Goal: Task Accomplishment & Management: Use online tool/utility

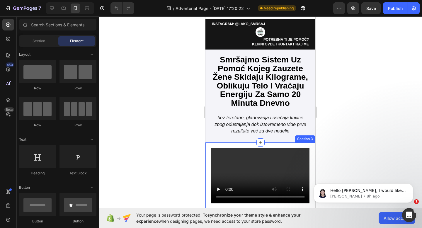
scroll to position [12, 0]
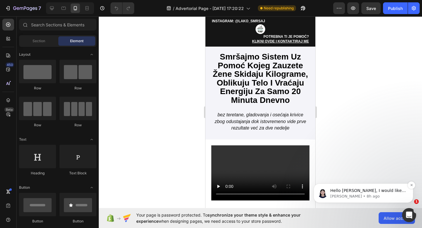
click at [343, 196] on p "[PERSON_NAME] • 8h ago" at bounding box center [368, 196] width 76 height 5
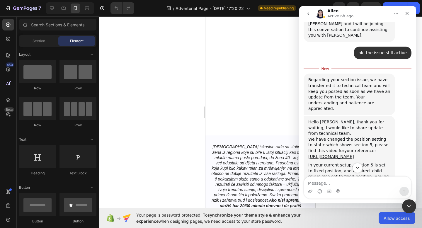
scroll to position [2518, 0]
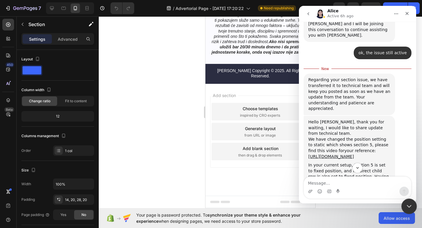
click at [403, 206] on div "Close Intercom Messenger" at bounding box center [408, 205] width 14 height 14
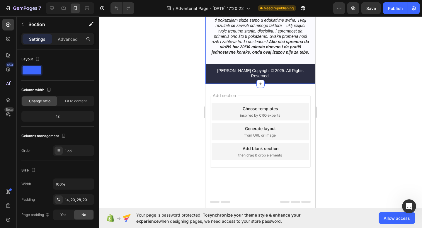
scroll to position [1034, 0]
click at [291, 55] on p "[DEMOGRAPHIC_DATA] iskustvo rada sa stotinama žena iz regiona koje su bile u is…" at bounding box center [260, 20] width 98 height 69
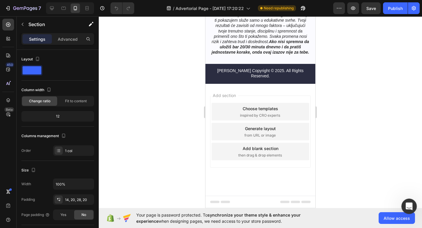
click at [410, 204] on icon "Open Intercom Messenger" at bounding box center [408, 206] width 10 height 10
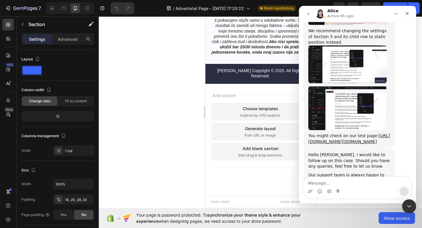
click at [363, 182] on textarea "Message…" at bounding box center [357, 182] width 107 height 10
type textarea "just a moment"
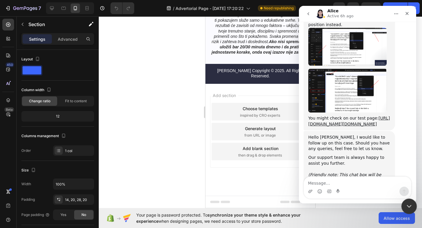
click at [411, 208] on icon "Close Intercom Messenger" at bounding box center [407, 205] width 7 height 7
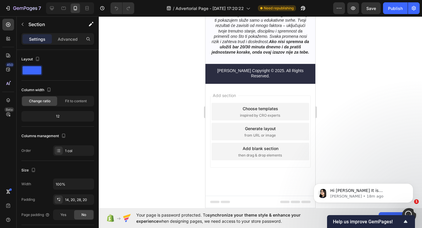
scroll to position [2550, 0]
click at [378, 195] on p "[PERSON_NAME] • 18m ago" at bounding box center [368, 196] width 76 height 5
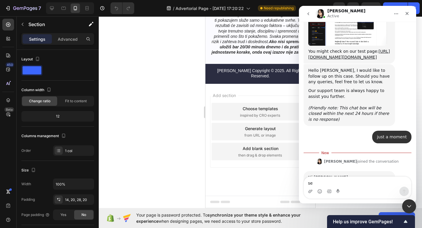
scroll to position [1118, 0]
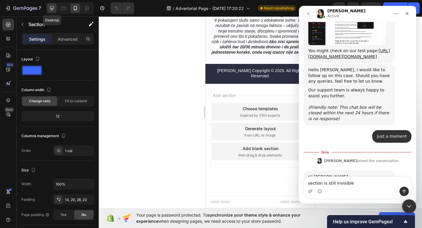
type textarea "section is still invisible"
click at [52, 7] on icon at bounding box center [52, 8] width 6 height 6
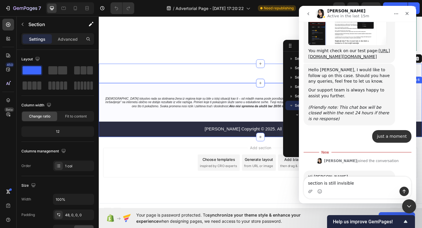
click at [158, 90] on div "[DEMOGRAPHIC_DATA] iskustvo rada sa stotinama žena iz regiona koje su bile u is…" at bounding box center [274, 118] width 351 height 59
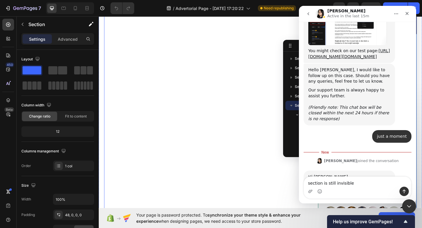
scroll to position [1569, 0]
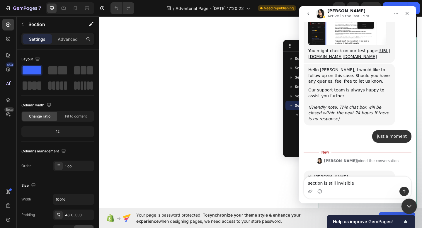
click at [406, 205] on icon "Close Intercom Messenger" at bounding box center [407, 205] width 7 height 7
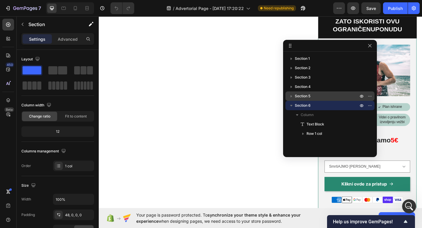
click at [330, 98] on p "Section 5" at bounding box center [327, 96] width 64 height 6
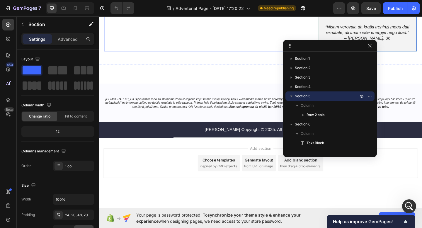
scroll to position [1830, 0]
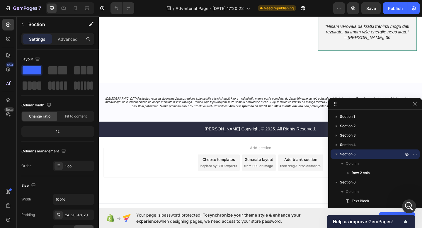
drag, startPoint x: 326, startPoint y: 45, endPoint x: 380, endPoint y: 103, distance: 78.7
click at [361, 152] on p "Section 5" at bounding box center [372, 154] width 64 height 6
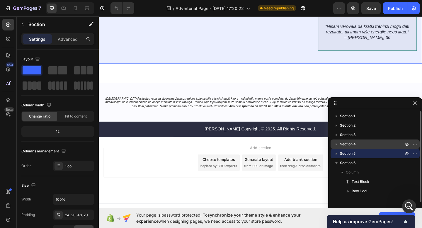
click at [349, 143] on span "Section 4" at bounding box center [348, 144] width 16 height 6
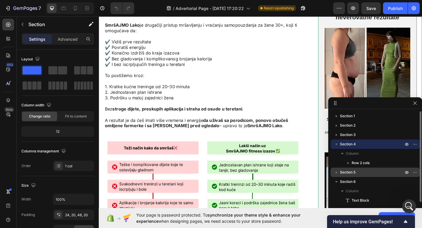
click at [358, 172] on p "Section 5" at bounding box center [372, 172] width 64 height 6
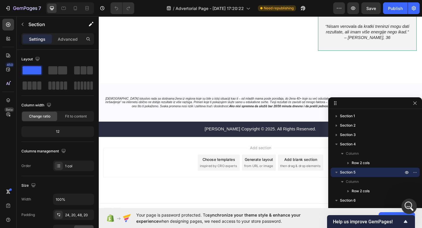
click at [405, 208] on div "Open Intercom Messenger" at bounding box center [407, 205] width 19 height 19
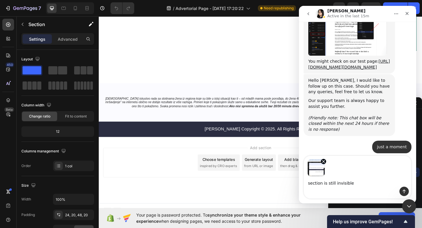
scroll to position [1129, 0]
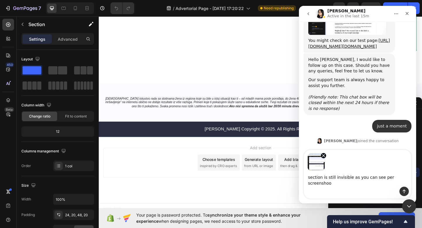
type textarea "section is still invisible as you can see per screenshoot"
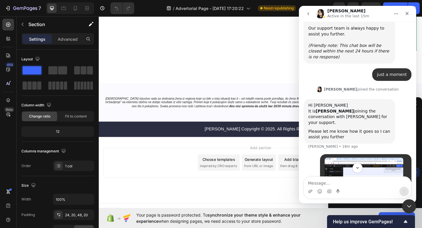
scroll to position [1183, 0]
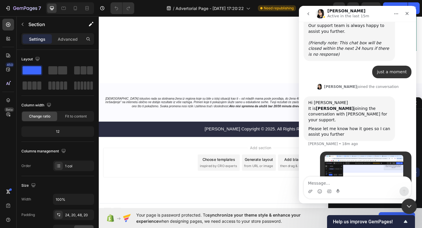
click at [405, 205] on icon "Close Intercom Messenger" at bounding box center [407, 205] width 7 height 7
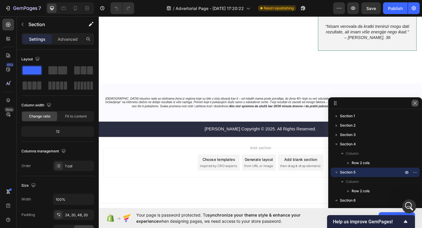
drag, startPoint x: 344, startPoint y: 95, endPoint x: 414, endPoint y: 103, distance: 71.3
click at [414, 103] on icon "button" at bounding box center [414, 102] width 3 height 3
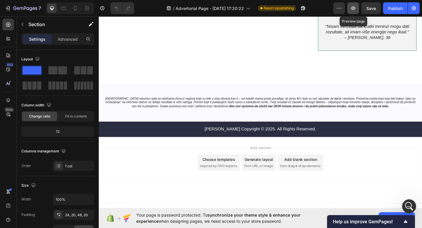
click at [356, 10] on button "button" at bounding box center [353, 8] width 12 height 12
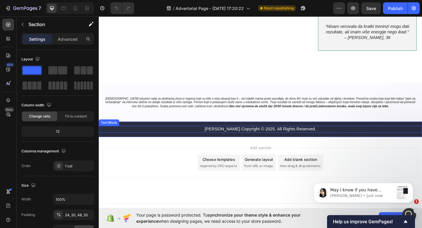
scroll to position [1297, 0]
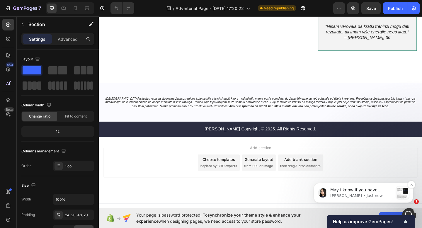
click at [352, 187] on p "May I know if you have adjusted as [PERSON_NAME] instructed above on your main …" at bounding box center [361, 190] width 63 height 6
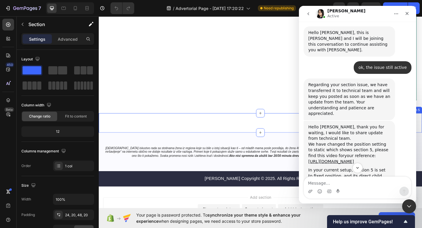
scroll to position [1779, 0]
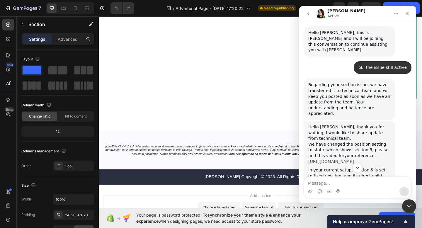
click at [339, 159] on link "[URL][DOMAIN_NAME]" at bounding box center [331, 161] width 46 height 5
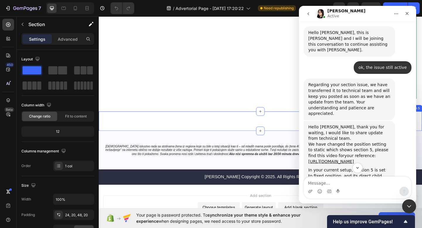
click at [167, 121] on div ""Smr š AJMO Lako" sistem je najjednostavniji i najpraktičniji način ako želiš d…" at bounding box center [274, 130] width 351 height 21
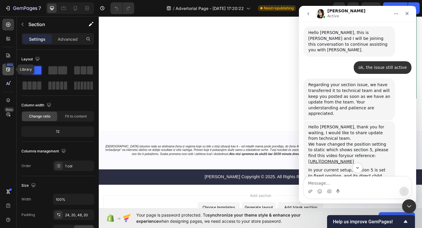
click at [6, 71] on icon at bounding box center [8, 69] width 6 height 6
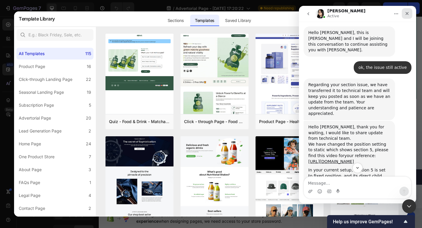
click at [408, 15] on icon "Close" at bounding box center [406, 13] width 5 height 5
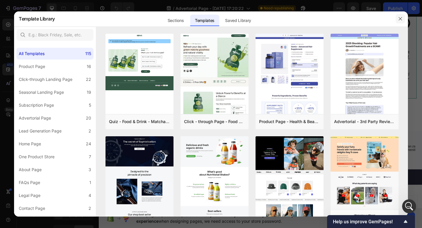
click at [399, 18] on icon "button" at bounding box center [400, 18] width 5 height 5
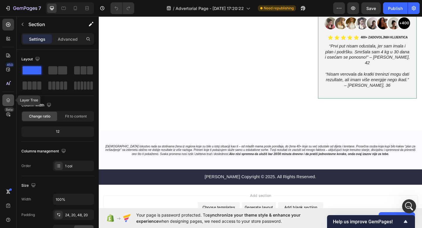
click at [6, 98] on icon at bounding box center [8, 100] width 6 height 6
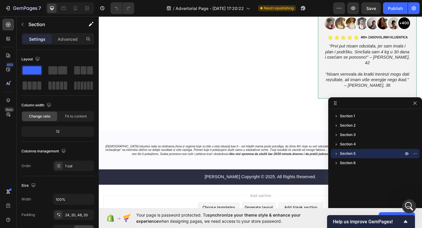
click at [377, 150] on div "Section 5" at bounding box center [375, 153] width 84 height 9
click at [72, 40] on p "Advanced" at bounding box center [68, 39] width 20 height 6
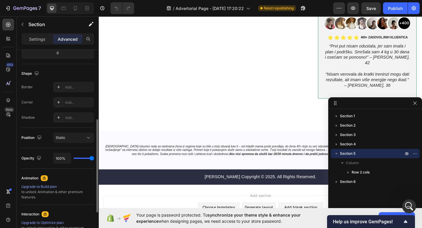
scroll to position [139, 0]
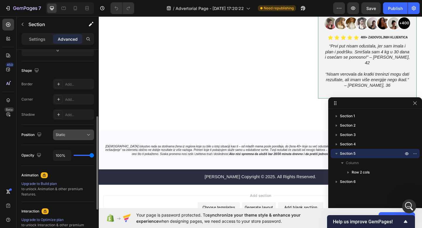
click at [76, 130] on button "Static" at bounding box center [73, 134] width 41 height 11
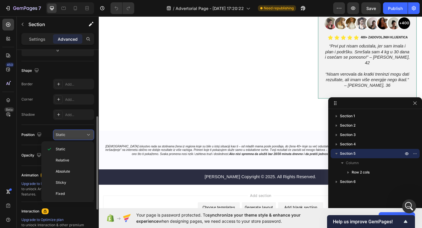
click at [76, 130] on button "Static" at bounding box center [73, 134] width 41 height 11
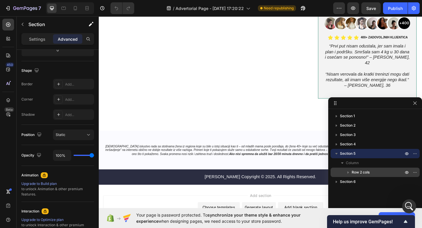
click at [371, 171] on p "Row 2 cols" at bounding box center [377, 172] width 53 height 6
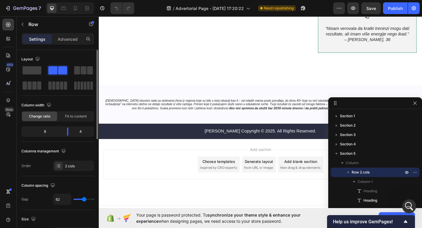
scroll to position [1830, 0]
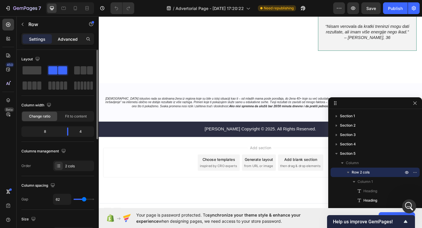
click at [60, 39] on p "Advanced" at bounding box center [68, 39] width 20 height 6
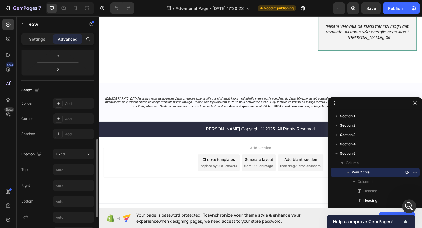
scroll to position [149, 0]
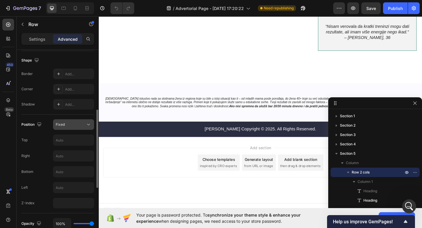
click at [75, 122] on div "Fixed" at bounding box center [71, 124] width 30 height 5
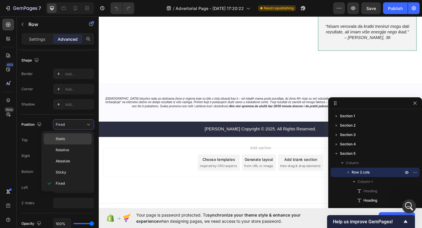
click at [74, 140] on p "Static" at bounding box center [72, 138] width 33 height 5
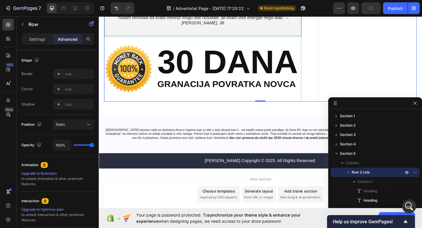
scroll to position [2814, 0]
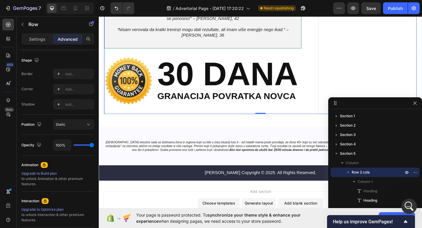
click at [407, 207] on icon "Open Intercom Messenger" at bounding box center [408, 206] width 10 height 10
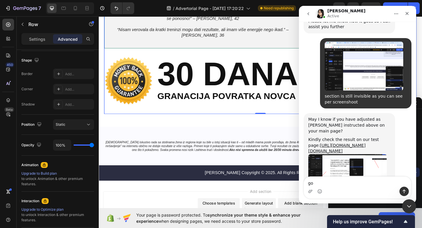
scroll to position [1297, 0]
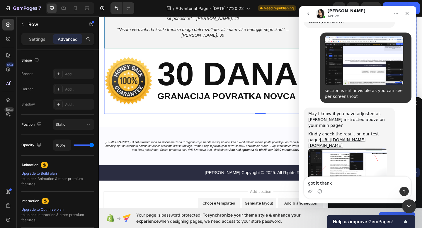
type textarea "got it thanks"
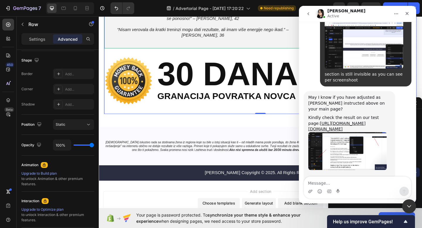
scroll to position [1314, 0]
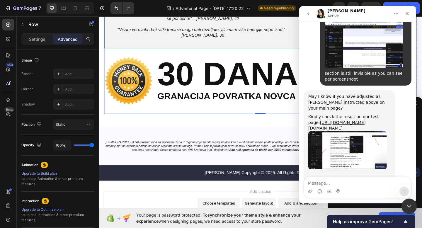
click at [407, 201] on div "Close Intercom Messenger" at bounding box center [408, 205] width 14 height 14
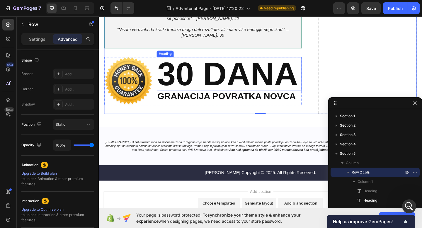
click at [259, 98] on h2 "30 DANA" at bounding box center [240, 79] width 157 height 37
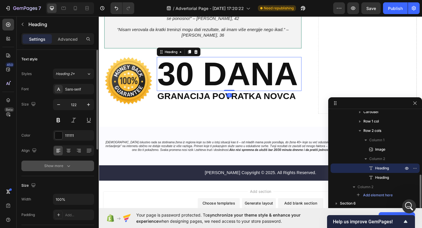
scroll to position [7, 0]
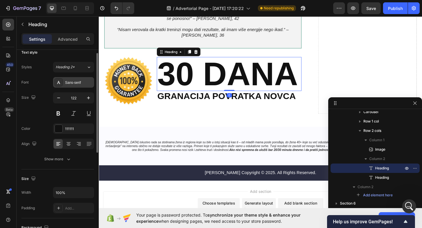
click at [70, 83] on div "Sans-serif" at bounding box center [79, 82] width 28 height 5
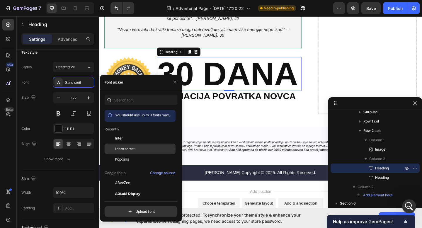
click at [134, 150] on span "Montserrat" at bounding box center [125, 148] width 20 height 5
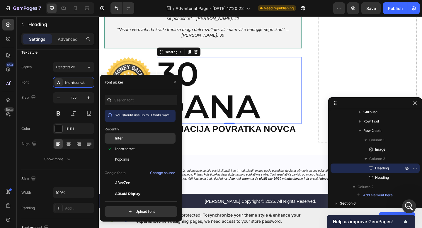
click at [132, 140] on div "Inter" at bounding box center [144, 138] width 59 height 5
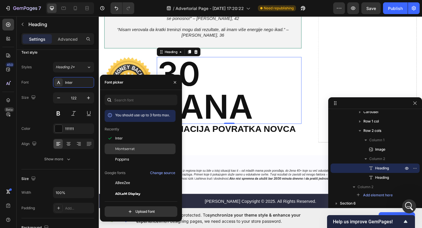
click at [130, 149] on span "Montserrat" at bounding box center [125, 148] width 20 height 5
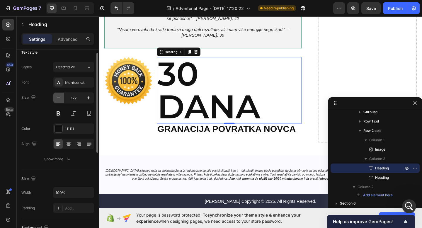
click at [60, 100] on icon "button" at bounding box center [59, 98] width 6 height 6
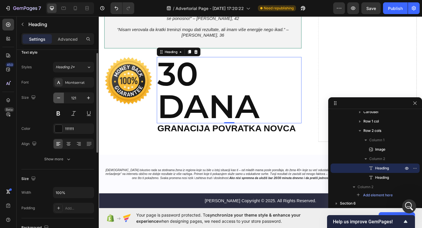
click at [60, 100] on icon "button" at bounding box center [59, 98] width 6 height 6
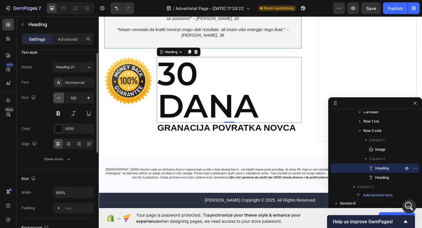
click at [60, 100] on icon "button" at bounding box center [59, 98] width 6 height 6
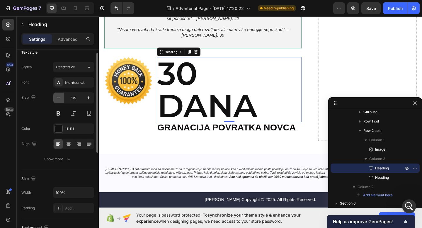
click at [60, 100] on icon "button" at bounding box center [59, 98] width 6 height 6
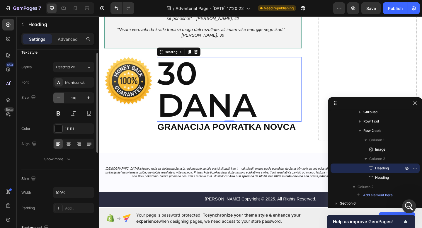
click at [60, 100] on icon "button" at bounding box center [59, 98] width 6 height 6
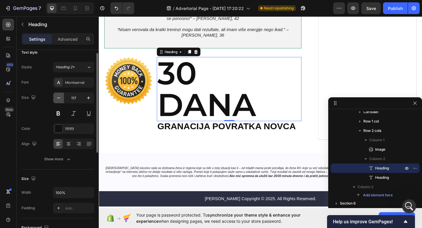
click at [60, 100] on icon "button" at bounding box center [59, 98] width 6 height 6
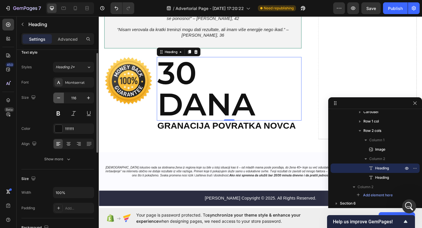
click at [60, 100] on icon "button" at bounding box center [59, 98] width 6 height 6
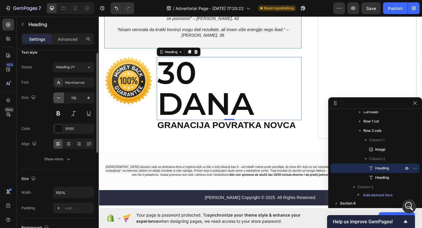
click at [60, 100] on icon "button" at bounding box center [59, 98] width 6 height 6
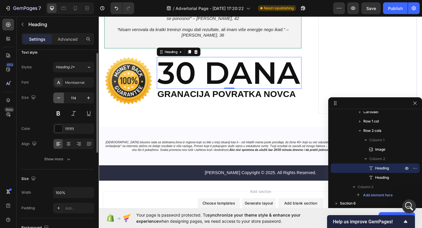
click at [60, 100] on icon "button" at bounding box center [59, 98] width 6 height 6
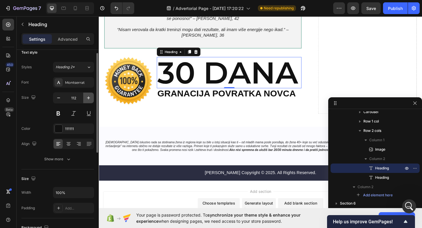
click at [88, 100] on icon "button" at bounding box center [89, 98] width 6 height 6
type input "113"
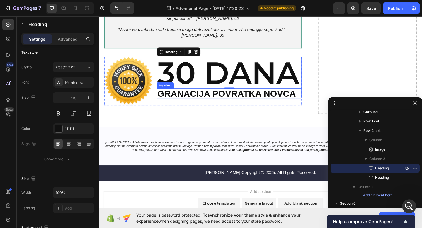
click at [173, 106] on h2 "GRANACIJA POVRATKA NOVCA" at bounding box center [240, 100] width 157 height 11
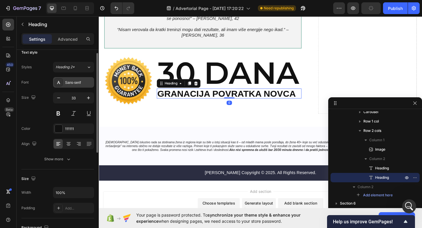
click at [79, 83] on div "Sans-serif" at bounding box center [79, 82] width 28 height 5
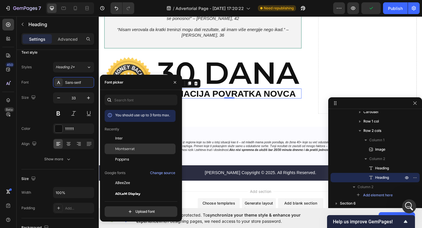
click at [122, 144] on div "Montserrat" at bounding box center [140, 149] width 71 height 11
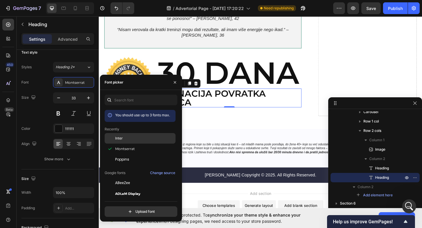
click at [120, 139] on span "Inter" at bounding box center [119, 138] width 8 height 5
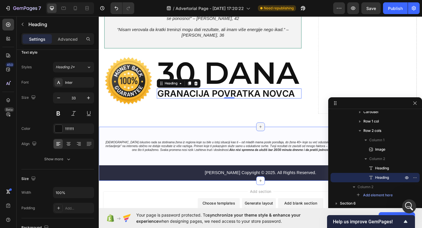
click at [274, 141] on div at bounding box center [274, 136] width 9 height 9
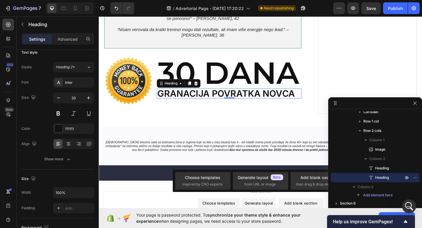
click at [206, 106] on h2 "GRANACIJA POVRATKA NOVCA" at bounding box center [240, 100] width 157 height 11
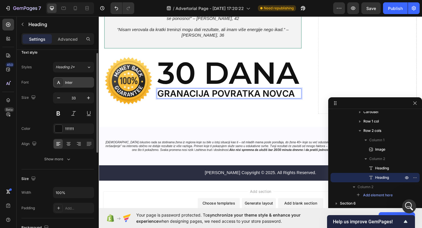
click at [83, 83] on div "Inter" at bounding box center [79, 82] width 28 height 5
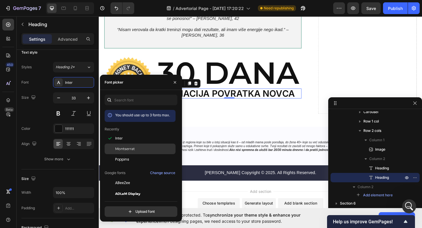
click at [129, 146] on div "Montserrat" at bounding box center [140, 149] width 71 height 11
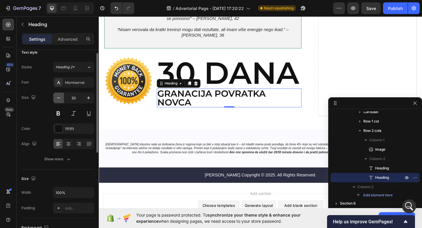
click at [57, 96] on icon "button" at bounding box center [59, 98] width 6 height 6
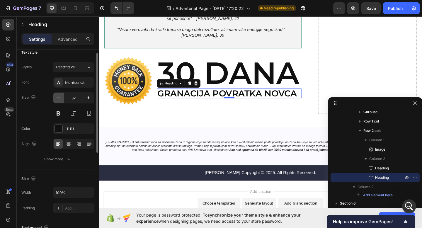
click at [57, 96] on icon "button" at bounding box center [59, 98] width 6 height 6
click at [89, 97] on icon "button" at bounding box center [89, 98] width 6 height 6
type input "31"
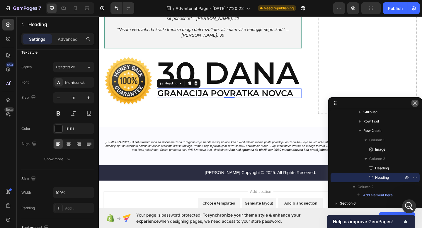
click at [415, 102] on icon "button" at bounding box center [414, 103] width 5 height 5
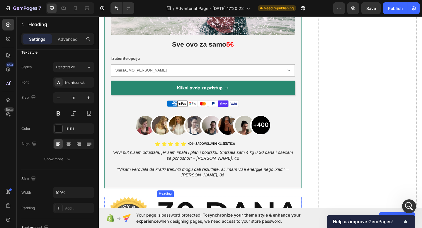
scroll to position [2654, 0]
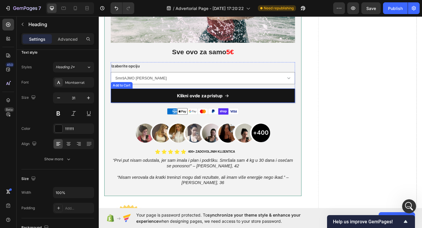
click at [243, 110] on button "Klikni ovde za pristup" at bounding box center [212, 103] width 200 height 16
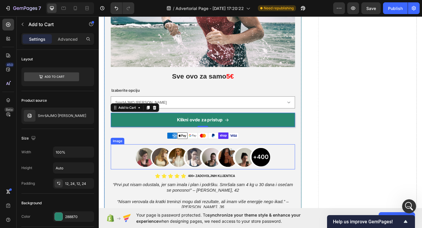
scroll to position [2621, 0]
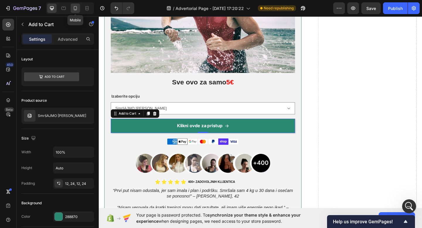
click at [74, 9] on icon at bounding box center [75, 8] width 3 height 4
type input "14"
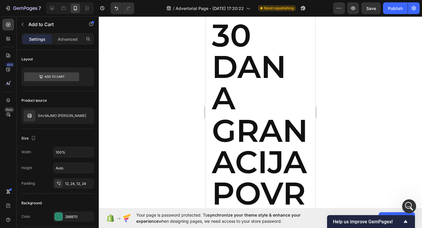
scroll to position [3769, 0]
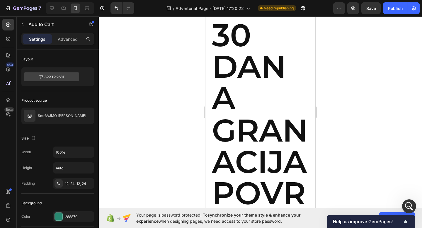
click at [262, 111] on h2 "30 DANA" at bounding box center [260, 66] width 98 height 95
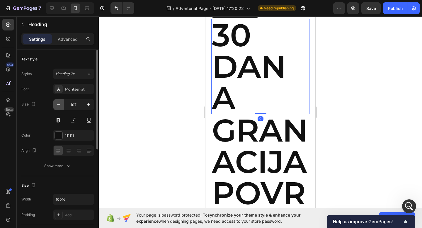
click at [57, 102] on icon "button" at bounding box center [59, 105] width 6 height 6
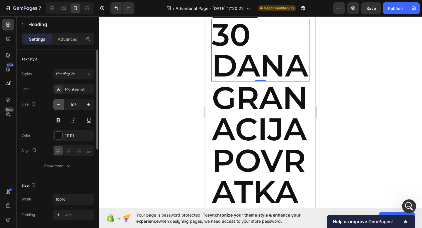
click at [57, 102] on icon "button" at bounding box center [59, 105] width 6 height 6
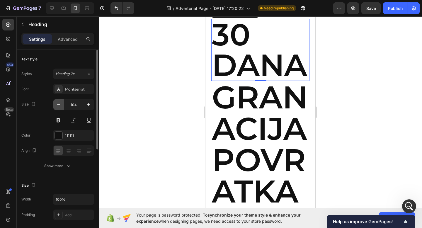
click at [57, 102] on icon "button" at bounding box center [59, 105] width 6 height 6
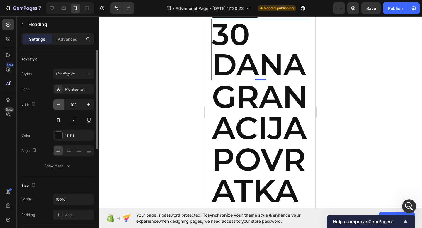
click at [57, 102] on icon "button" at bounding box center [59, 105] width 6 height 6
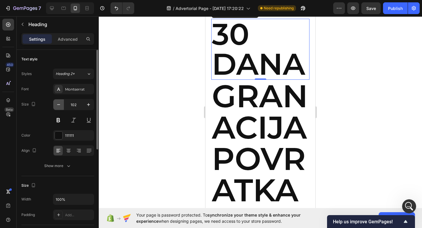
click at [57, 102] on icon "button" at bounding box center [59, 105] width 6 height 6
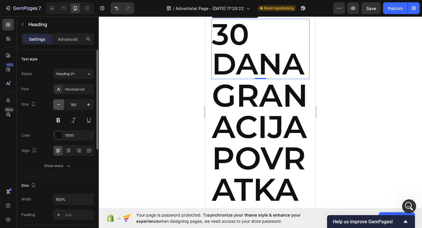
click at [57, 102] on icon "button" at bounding box center [59, 105] width 6 height 6
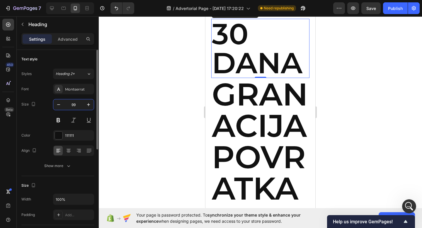
click at [76, 102] on input "99" at bounding box center [73, 104] width 19 height 11
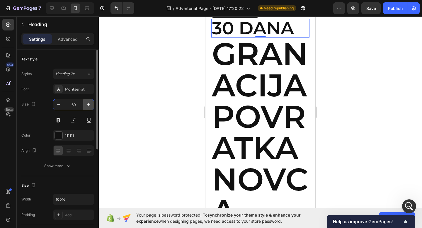
click at [90, 107] on icon "button" at bounding box center [89, 105] width 6 height 6
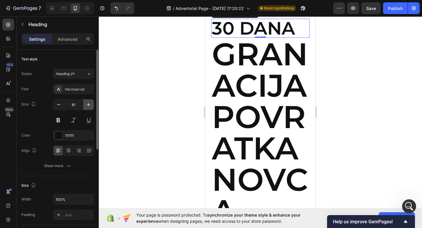
click at [90, 107] on icon "button" at bounding box center [89, 105] width 6 height 6
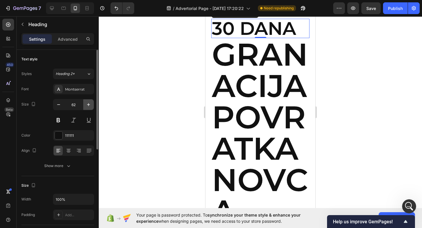
click at [90, 107] on icon "button" at bounding box center [89, 105] width 6 height 6
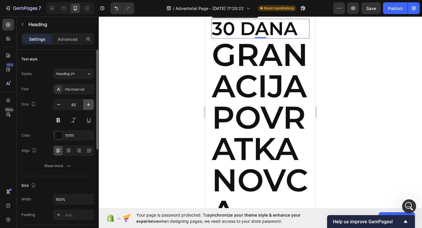
click at [90, 107] on icon "button" at bounding box center [89, 105] width 6 height 6
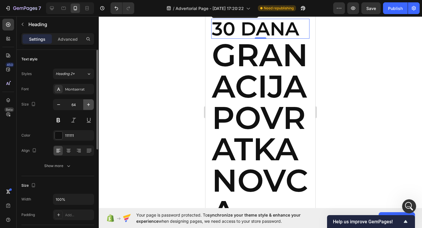
click at [90, 107] on icon "button" at bounding box center [89, 105] width 6 height 6
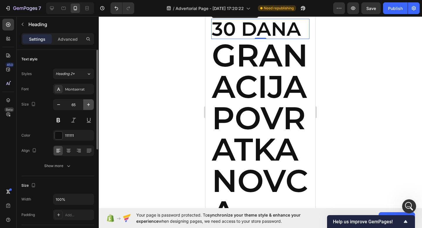
click at [90, 107] on icon "button" at bounding box center [89, 105] width 6 height 6
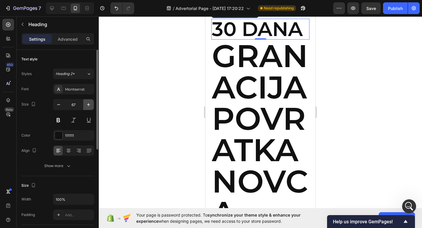
click at [90, 107] on icon "button" at bounding box center [89, 105] width 6 height 6
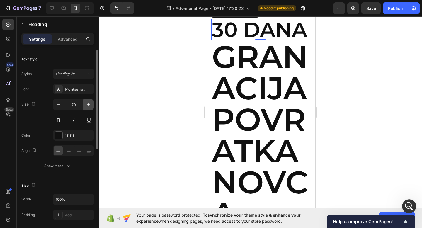
click at [90, 107] on icon "button" at bounding box center [89, 105] width 6 height 6
type input "71"
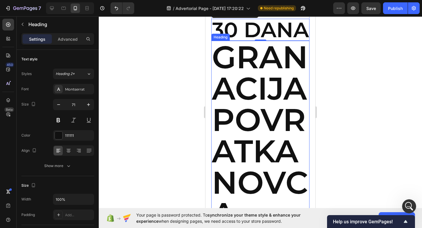
click at [226, 104] on p "GRANACIJA POVRATKA NOVCA" at bounding box center [260, 135] width 97 height 188
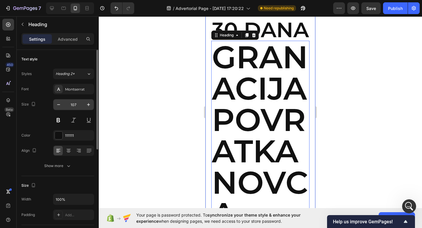
click at [78, 105] on input "107" at bounding box center [73, 104] width 19 height 11
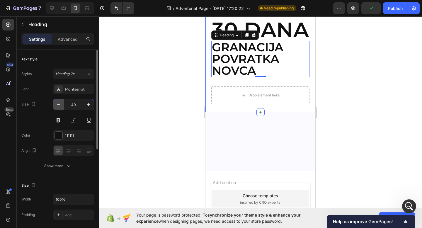
click at [57, 104] on icon "button" at bounding box center [59, 105] width 6 height 6
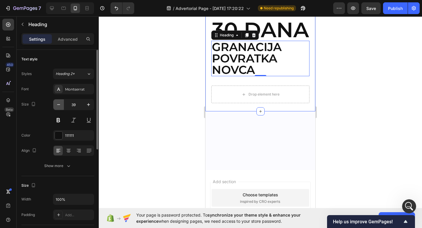
click at [57, 104] on icon "button" at bounding box center [59, 105] width 6 height 6
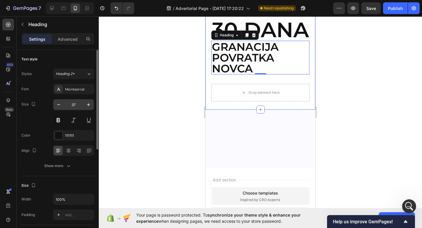
click at [72, 104] on input "37" at bounding box center [73, 104] width 19 height 11
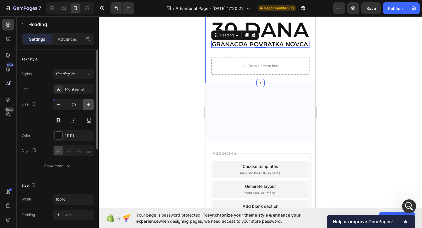
click at [90, 104] on icon "button" at bounding box center [89, 105] width 6 height 6
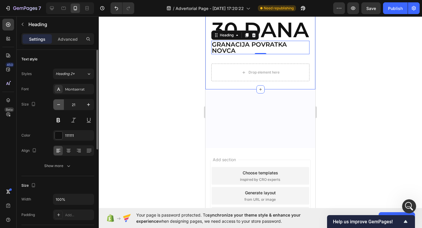
click at [60, 106] on icon "button" at bounding box center [59, 105] width 6 height 6
type input "20"
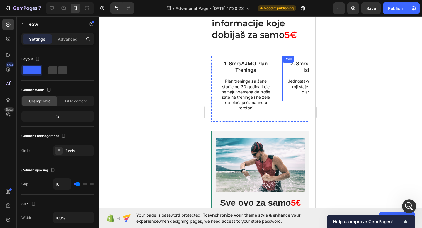
scroll to position [3323, 0]
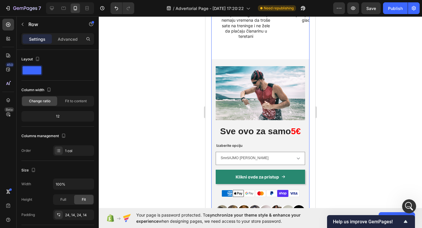
scroll to position [3428, 0]
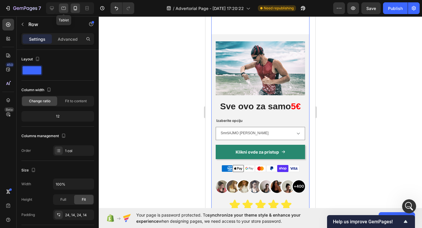
click at [63, 10] on icon at bounding box center [64, 8] width 6 height 6
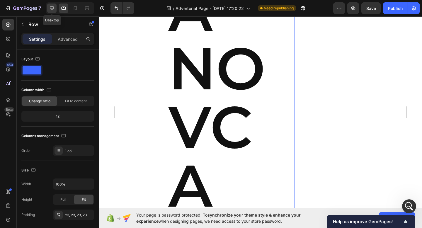
click at [50, 9] on icon at bounding box center [52, 8] width 6 height 6
type input "1200"
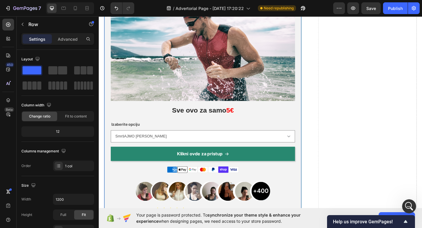
click at [312, 124] on div "Image Icon Kratki treninzi Text Block Row Icon Podrška zajednice Text [GEOGRAPH…" at bounding box center [212, 128] width 214 height 294
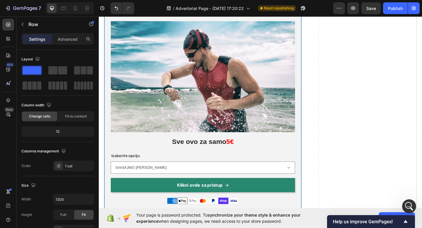
scroll to position [2555, 0]
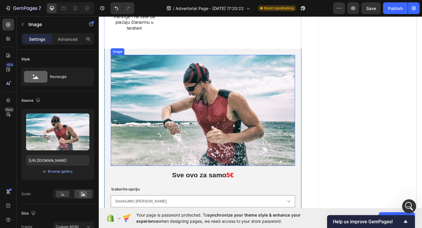
click at [137, 71] on img at bounding box center [212, 118] width 200 height 121
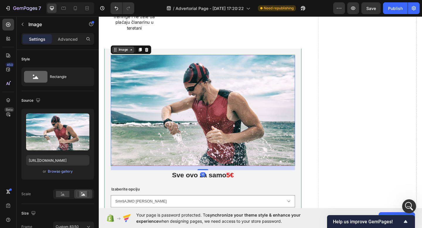
click at [120, 52] on div "Image" at bounding box center [125, 52] width 13 height 5
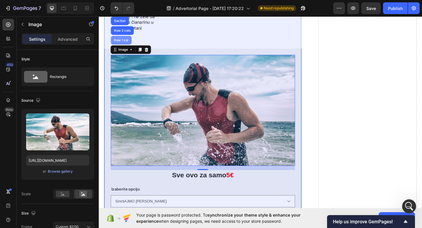
click at [123, 42] on div "Row 1 col" at bounding box center [123, 43] width 18 height 4
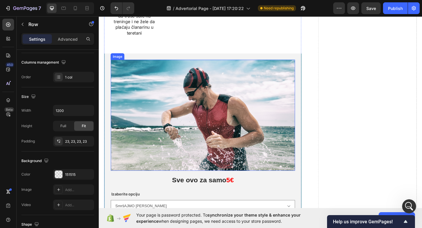
scroll to position [2553, 0]
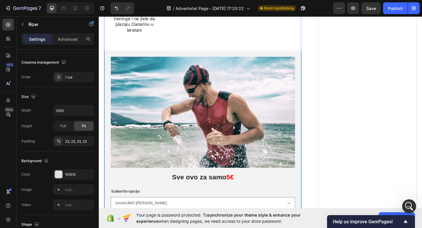
click at [107, 182] on div "Image Icon Kratki treninzi Text Block Row Icon Podrška zajednice Text [GEOGRAPH…" at bounding box center [212, 201] width 214 height 294
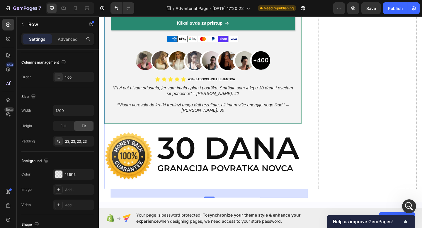
scroll to position [2778, 0]
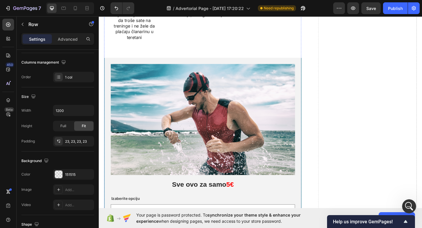
scroll to position [2541, 0]
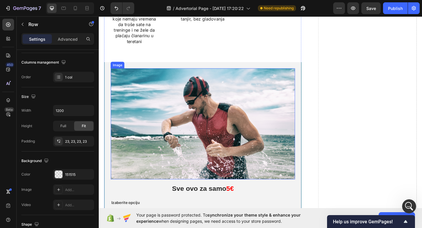
click at [189, 142] on img at bounding box center [212, 133] width 200 height 121
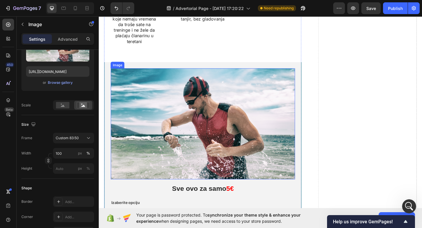
scroll to position [0, 0]
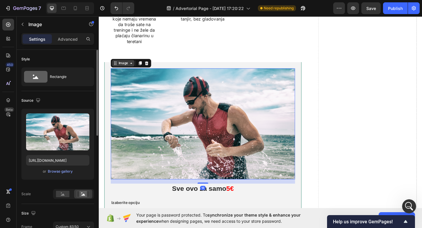
click at [133, 68] on icon at bounding box center [133, 67] width 5 height 5
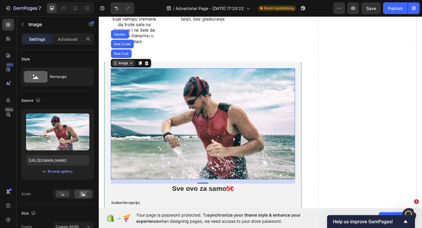
scroll to position [1336, 0]
click at [133, 68] on icon at bounding box center [133, 67] width 5 height 5
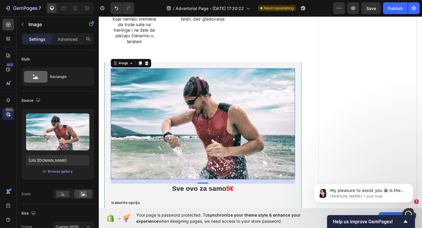
scroll to position [1337, 0]
click at [8, 102] on icon at bounding box center [8, 100] width 6 height 6
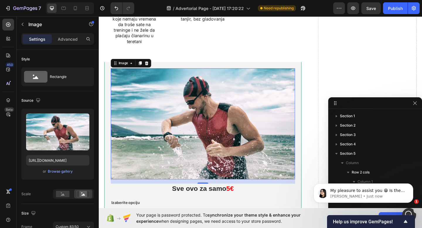
scroll to position [167, 0]
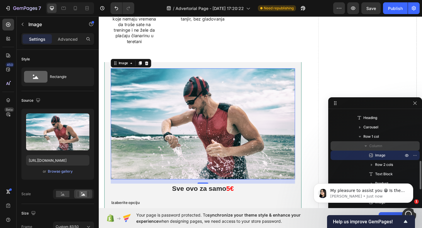
click at [369, 146] on span "Column" at bounding box center [375, 146] width 13 height 6
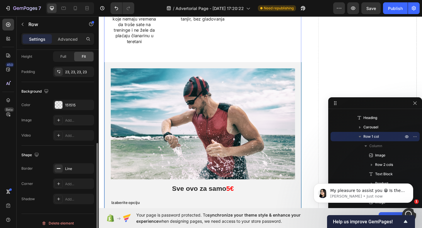
scroll to position [163, 0]
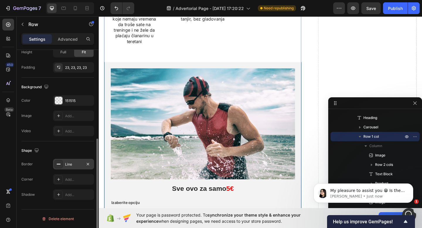
click at [77, 168] on div "Line" at bounding box center [73, 164] width 41 height 11
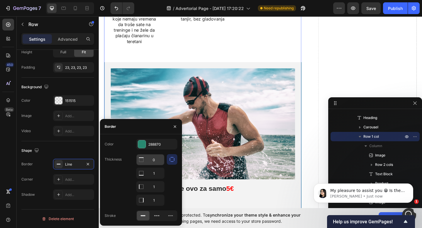
click at [154, 160] on input "0" at bounding box center [150, 159] width 28 height 11
type input "1"
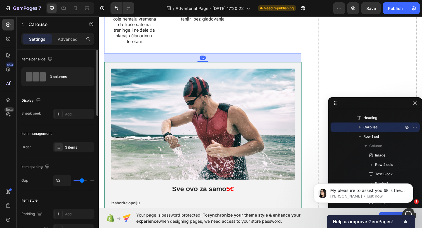
scroll to position [2474, 0]
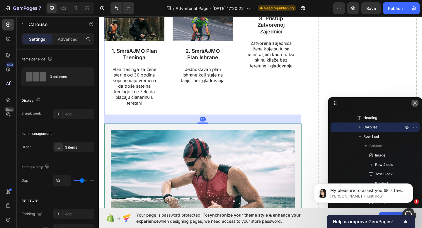
click at [416, 104] on icon "button" at bounding box center [414, 103] width 5 height 5
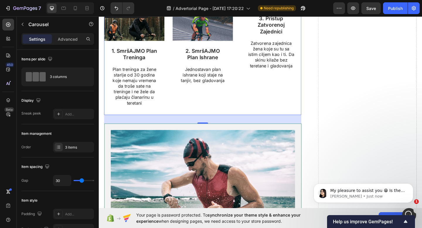
scroll to position [1352, 0]
click at [412, 186] on icon "Dismiss notification" at bounding box center [411, 184] width 3 height 3
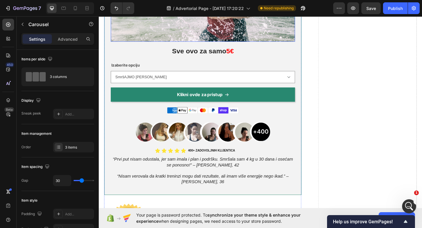
scroll to position [2683, 0]
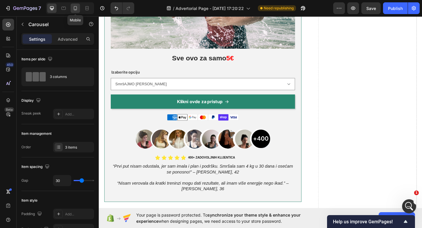
click at [76, 10] on icon at bounding box center [75, 8] width 6 height 6
type input "100%"
type input "21"
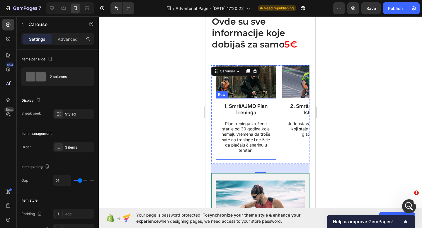
scroll to position [3230, 0]
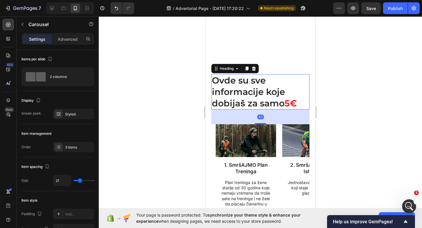
click at [269, 92] on h2 "Ovde su sve informacije koje dobijaš za samo 5€" at bounding box center [260, 91] width 98 height 35
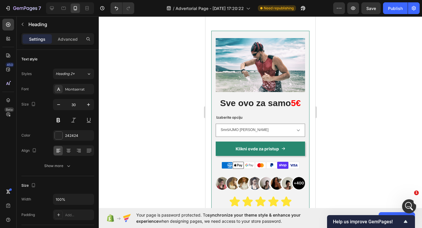
scroll to position [3420, 0]
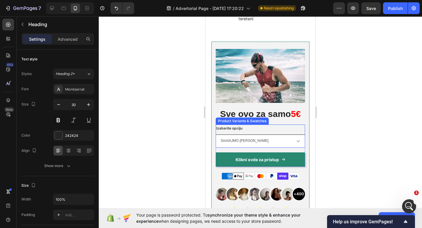
click at [246, 134] on select "SmršAJMO [PERSON_NAME] SmršAJMO [PERSON_NAME] + 20min poziv personalizacije pla…" at bounding box center [260, 140] width 89 height 13
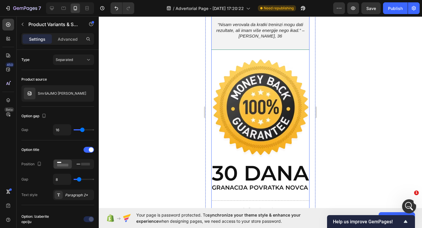
scroll to position [3669, 0]
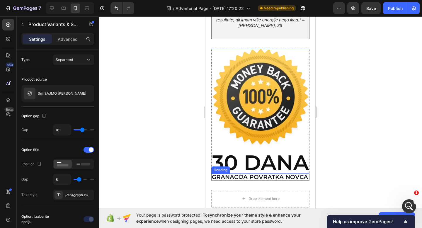
click at [287, 174] on p "GRANACIJA POVRATKA NOVCA" at bounding box center [260, 177] width 97 height 6
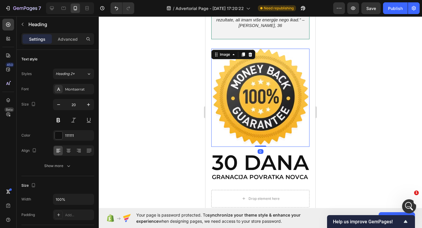
click at [266, 132] on div "Image 0" at bounding box center [260, 98] width 98 height 98
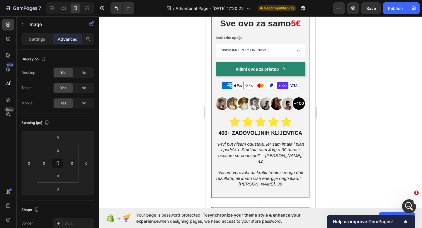
click at [266, 141] on div "“Prvi put nisam odustala, jer sam imala i plan i podršku. Smršala sam 4 kg u 30…" at bounding box center [260, 164] width 89 height 47
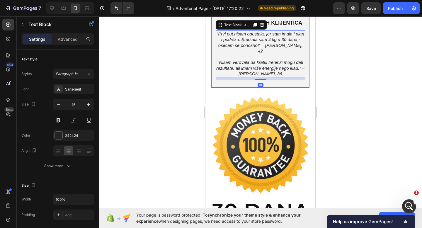
scroll to position [3660, 0]
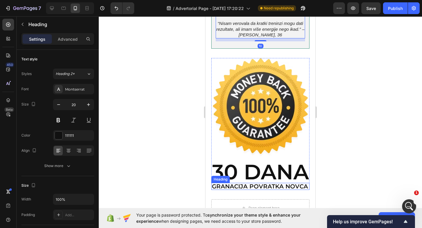
click at [293, 183] on p "GRANACIJA POVRATKA NOVCA" at bounding box center [260, 186] width 97 height 6
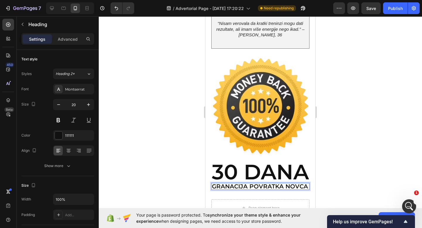
click at [304, 183] on p "GRANACIJA POVRATKA NOVCA" at bounding box center [260, 186] width 97 height 6
click at [305, 183] on p "GRANACIJA POVRATKA NOVCA" at bounding box center [260, 186] width 97 height 6
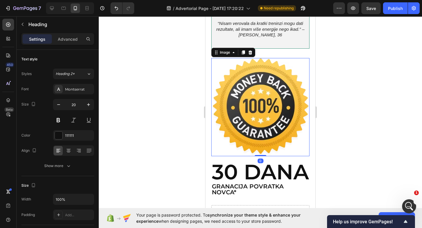
click at [265, 103] on img at bounding box center [260, 107] width 98 height 98
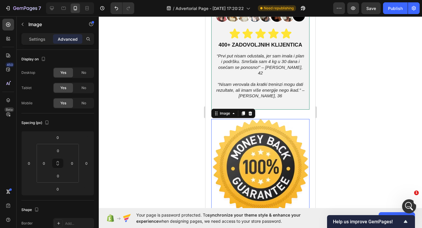
scroll to position [3543, 0]
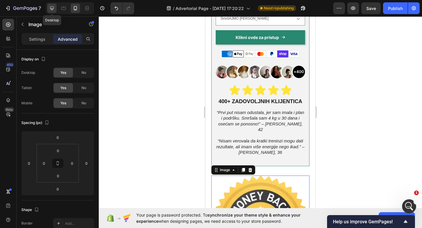
click at [54, 8] on icon at bounding box center [52, 8] width 6 height 6
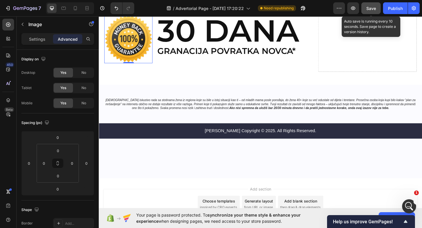
click at [376, 8] on button "Save" at bounding box center [370, 8] width 19 height 12
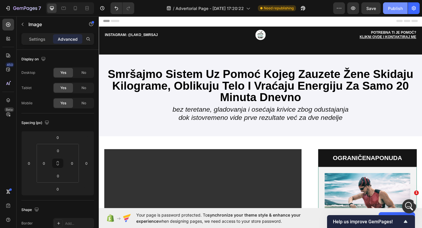
click at [392, 8] on div "Publish" at bounding box center [395, 8] width 15 height 6
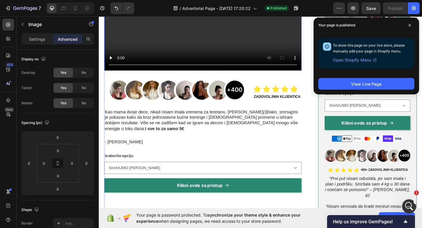
scroll to position [258, 0]
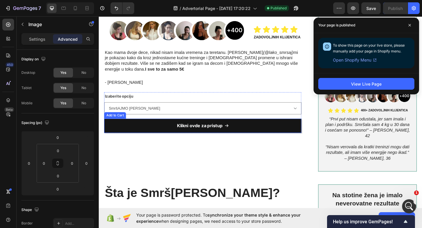
click at [127, 131] on button "Klikni ovde za pristup" at bounding box center [212, 136] width 214 height 16
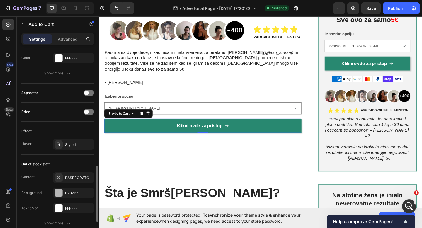
scroll to position [398, 0]
click at [82, 113] on div "Price" at bounding box center [57, 110] width 73 height 9
click at [86, 113] on span at bounding box center [86, 111] width 5 height 5
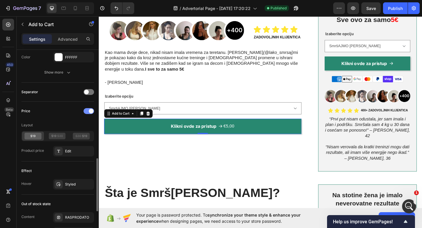
click at [86, 113] on div at bounding box center [88, 111] width 11 height 6
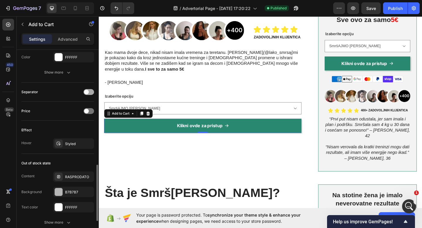
click at [86, 92] on span at bounding box center [86, 92] width 5 height 5
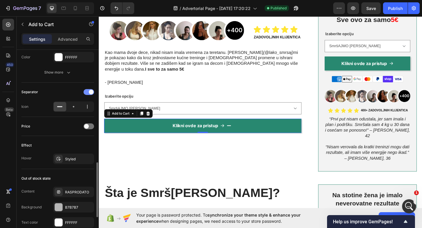
click at [86, 92] on div at bounding box center [88, 92] width 11 height 6
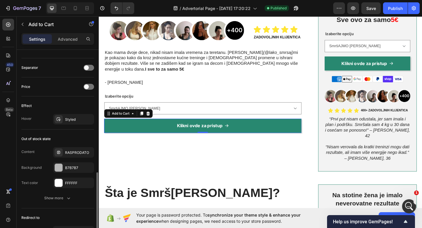
scroll to position [423, 0]
click at [66, 120] on div "Styled" at bounding box center [73, 119] width 17 height 5
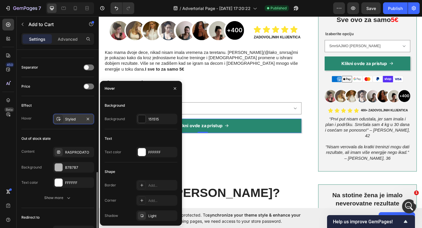
click at [66, 120] on div "Styled" at bounding box center [73, 119] width 17 height 5
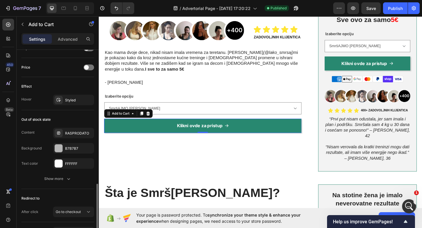
scroll to position [479, 0]
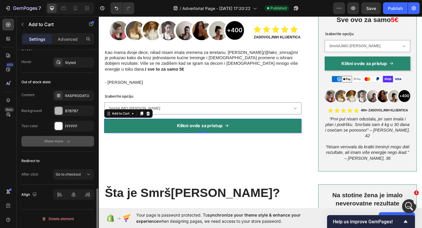
click at [60, 142] on div "Show more" at bounding box center [57, 141] width 27 height 6
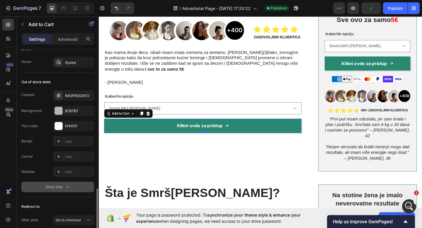
click at [58, 191] on button "Show less" at bounding box center [57, 187] width 73 height 11
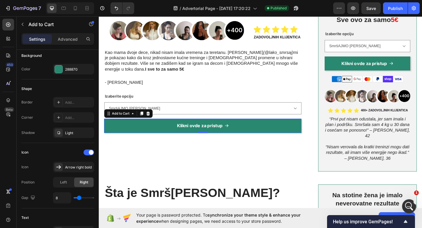
scroll to position [0, 0]
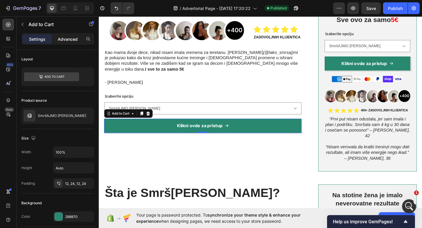
click at [68, 37] on p "Advanced" at bounding box center [68, 39] width 20 height 6
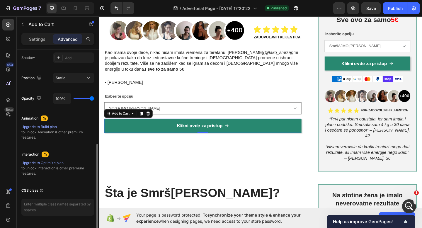
scroll to position [197, 0]
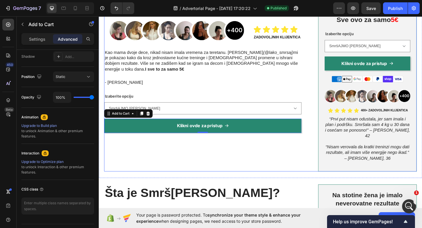
click at [208, 155] on div "Video Image Icon Icon Icon Icon Icon Icon List Zadovoljnih klijentica Text Bloc…" at bounding box center [212, 37] width 214 height 295
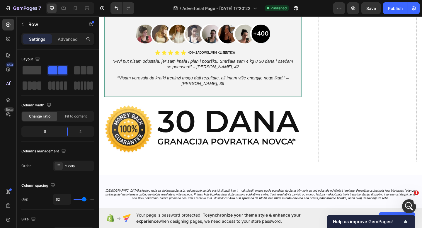
scroll to position [2543, 0]
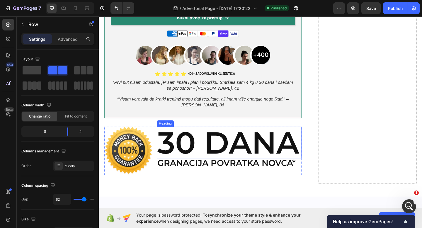
click at [195, 141] on h2 "30 DANA" at bounding box center [240, 153] width 157 height 34
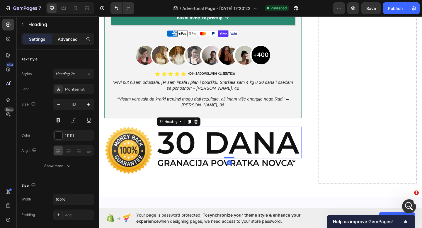
click at [67, 36] on p "Advanced" at bounding box center [68, 39] width 20 height 6
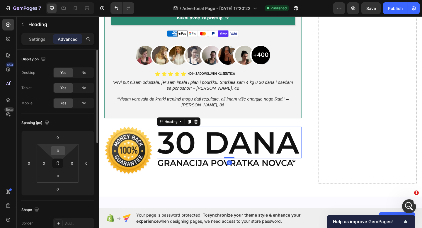
click at [58, 152] on input "0" at bounding box center [58, 150] width 12 height 9
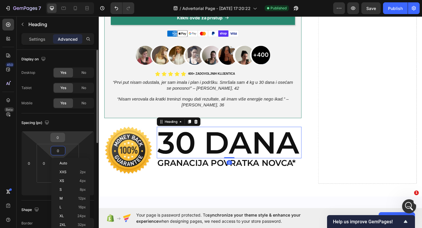
click at [60, 138] on input "0" at bounding box center [58, 137] width 12 height 9
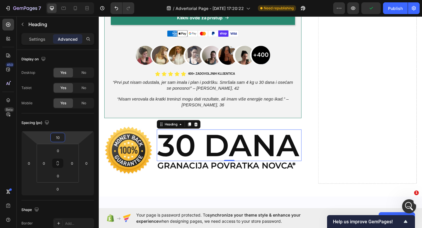
type input "10"
click at [400, 7] on div "Publish" at bounding box center [395, 8] width 15 height 6
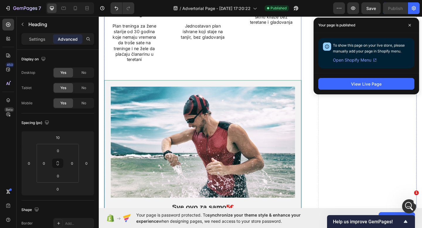
scroll to position [2275, 0]
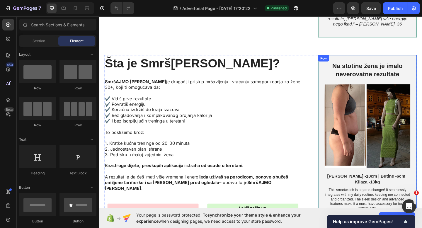
scroll to position [269, 0]
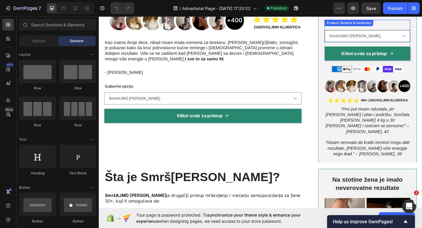
click at [390, 39] on select "SmršAJMO [PERSON_NAME] SmršAJMO [PERSON_NAME] + 20min poziv personalizacije pla…" at bounding box center [390, 37] width 93 height 13
